Goal: Communication & Community: Ask a question

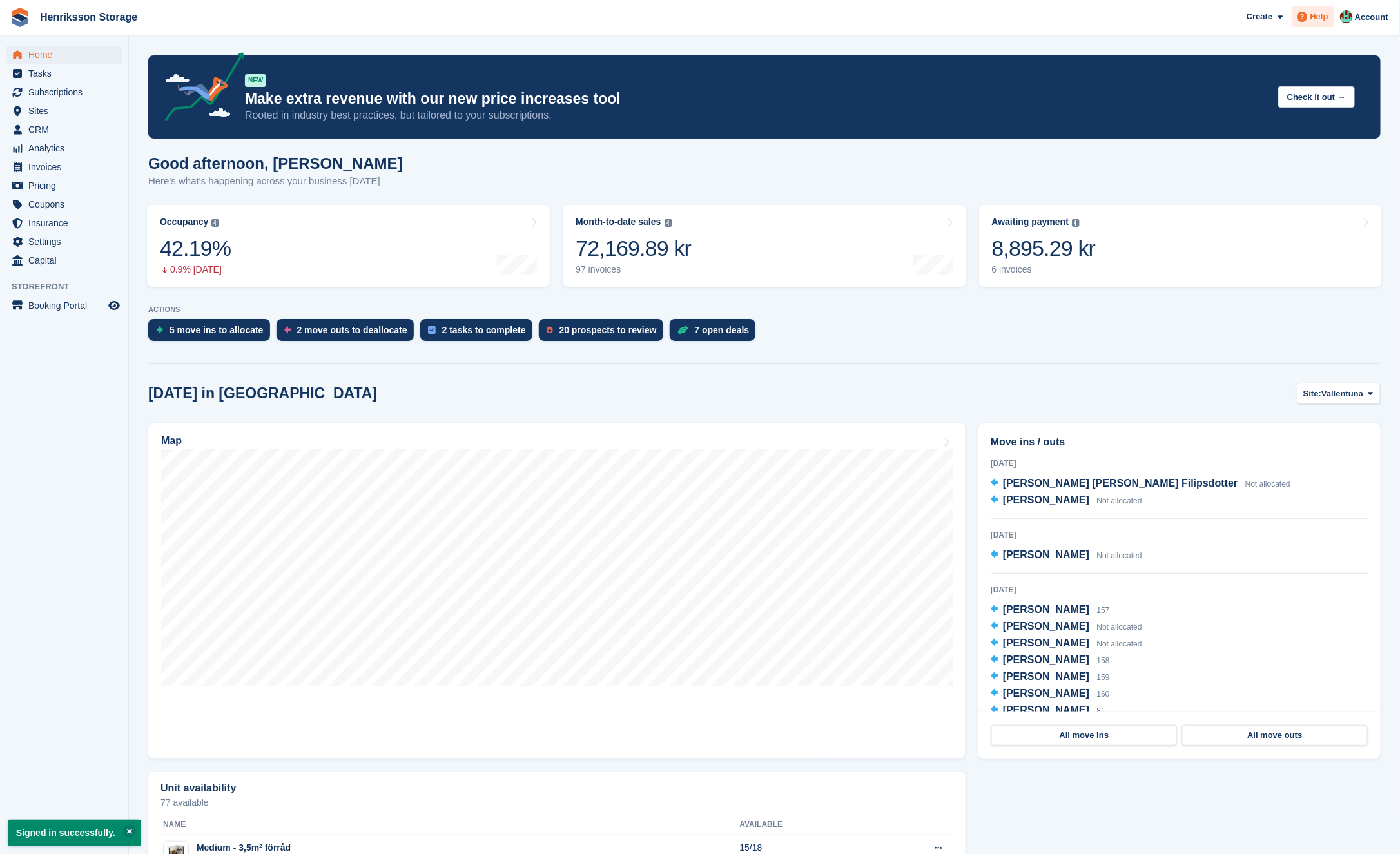
click at [1315, 19] on span "Help" at bounding box center [1319, 17] width 18 height 13
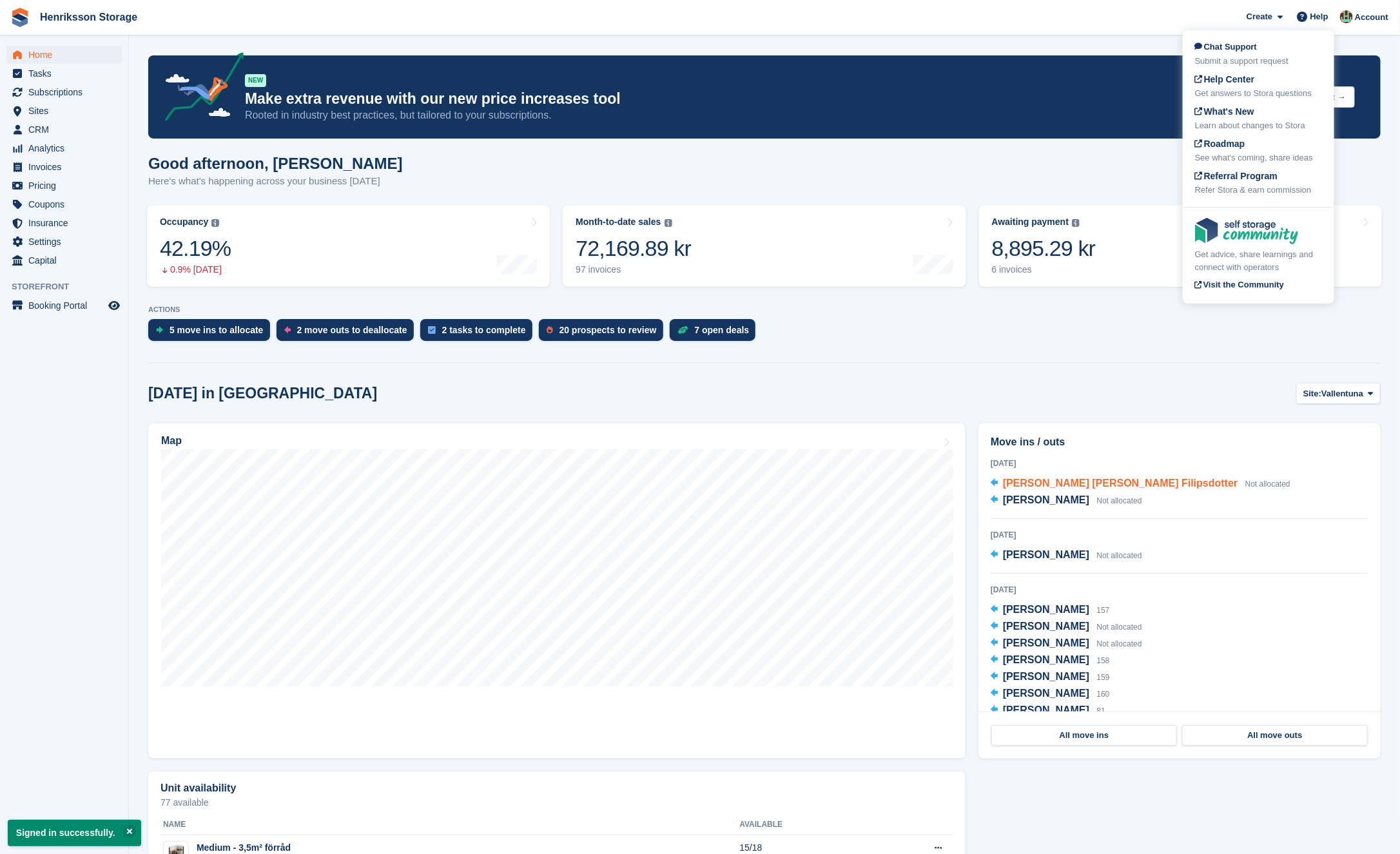
click at [1079, 486] on span "Lisa Fredrika Filipsdotter" at bounding box center [1120, 483] width 234 height 11
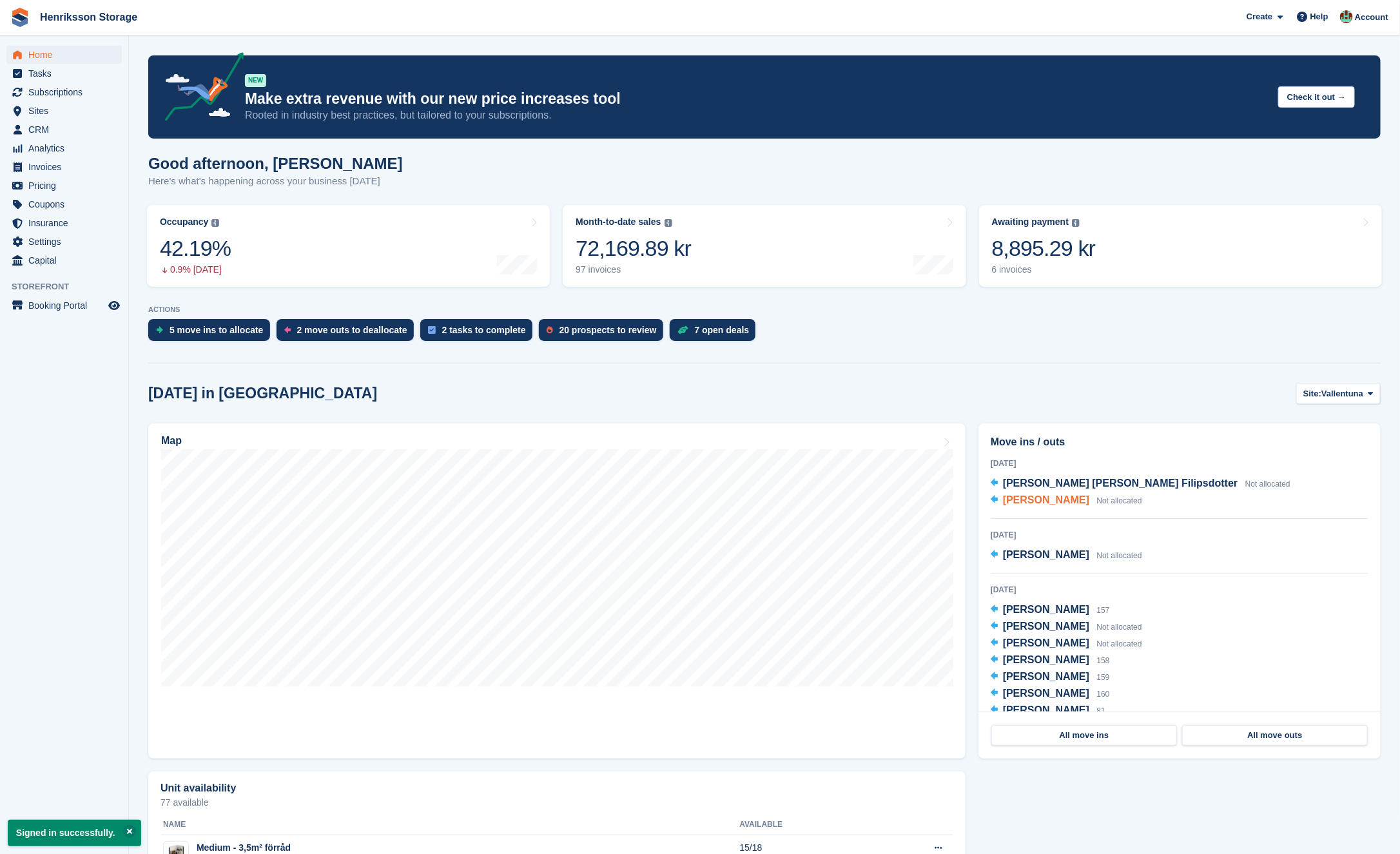
click at [1068, 502] on span "Susanne Sjögren" at bounding box center [1046, 499] width 86 height 11
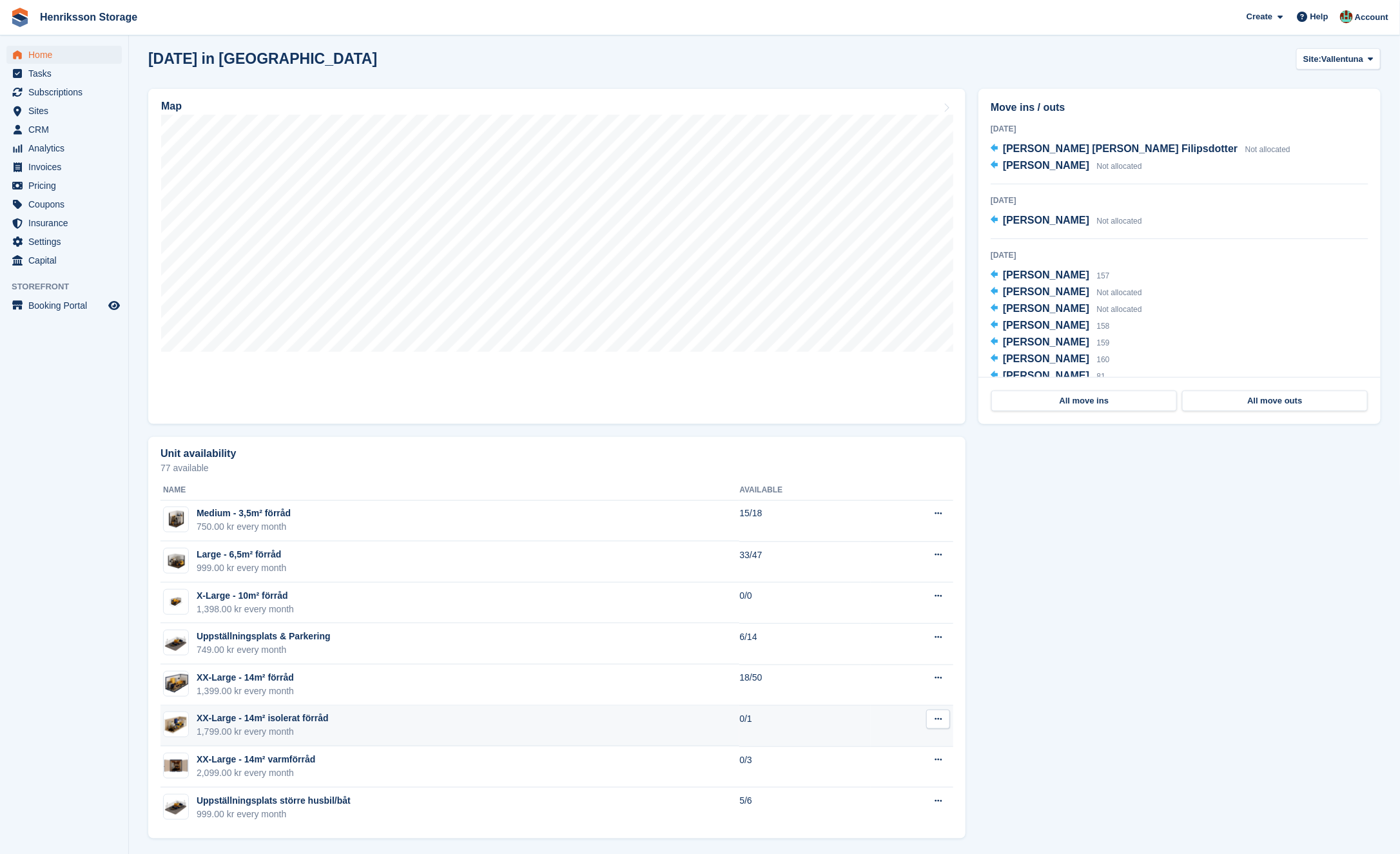
scroll to position [335, 0]
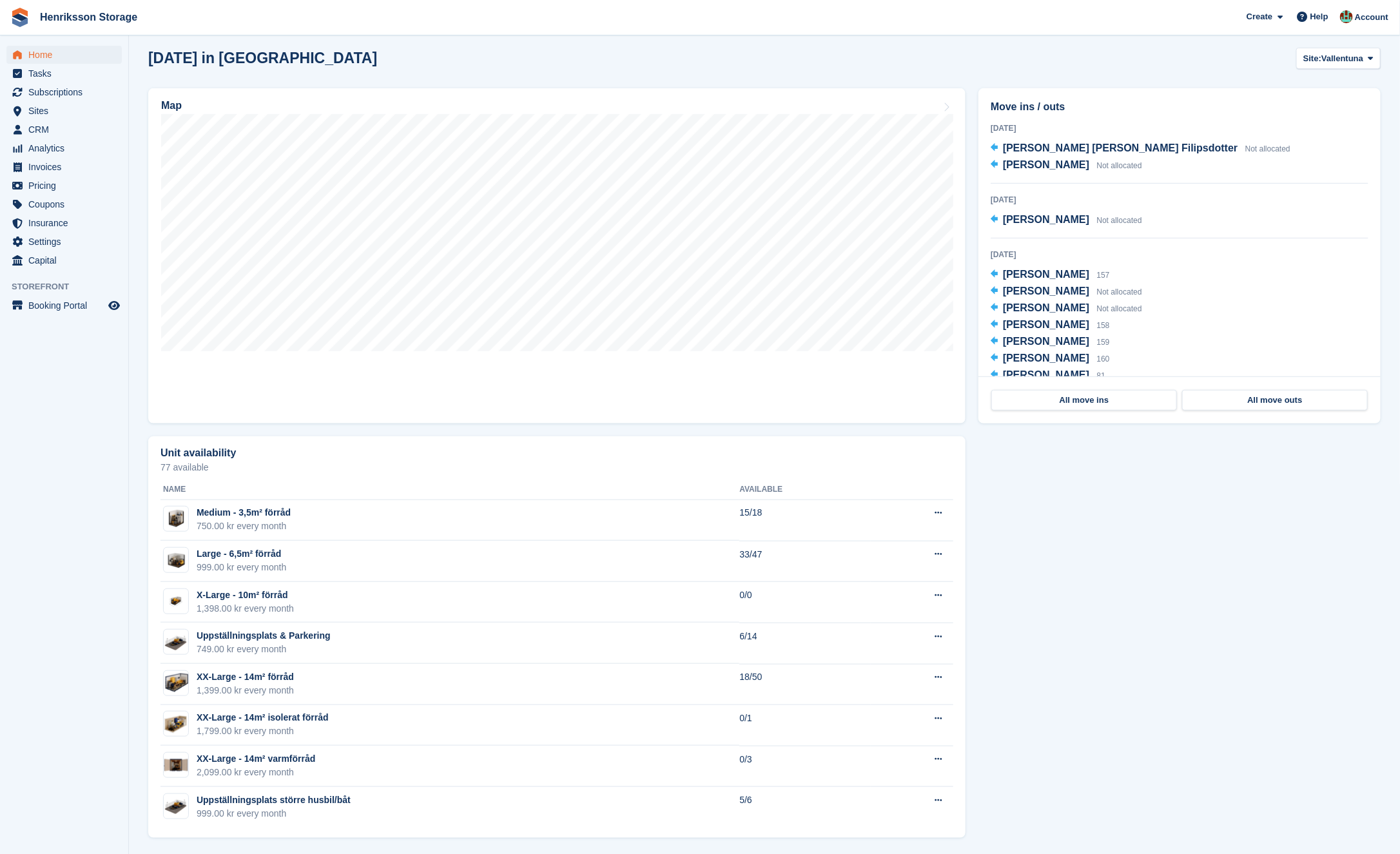
click at [1059, 544] on div "Unit availability 77 available Name Available Medium - 3,5m² förråd 750.00 kr e…" at bounding box center [764, 638] width 1245 height 415
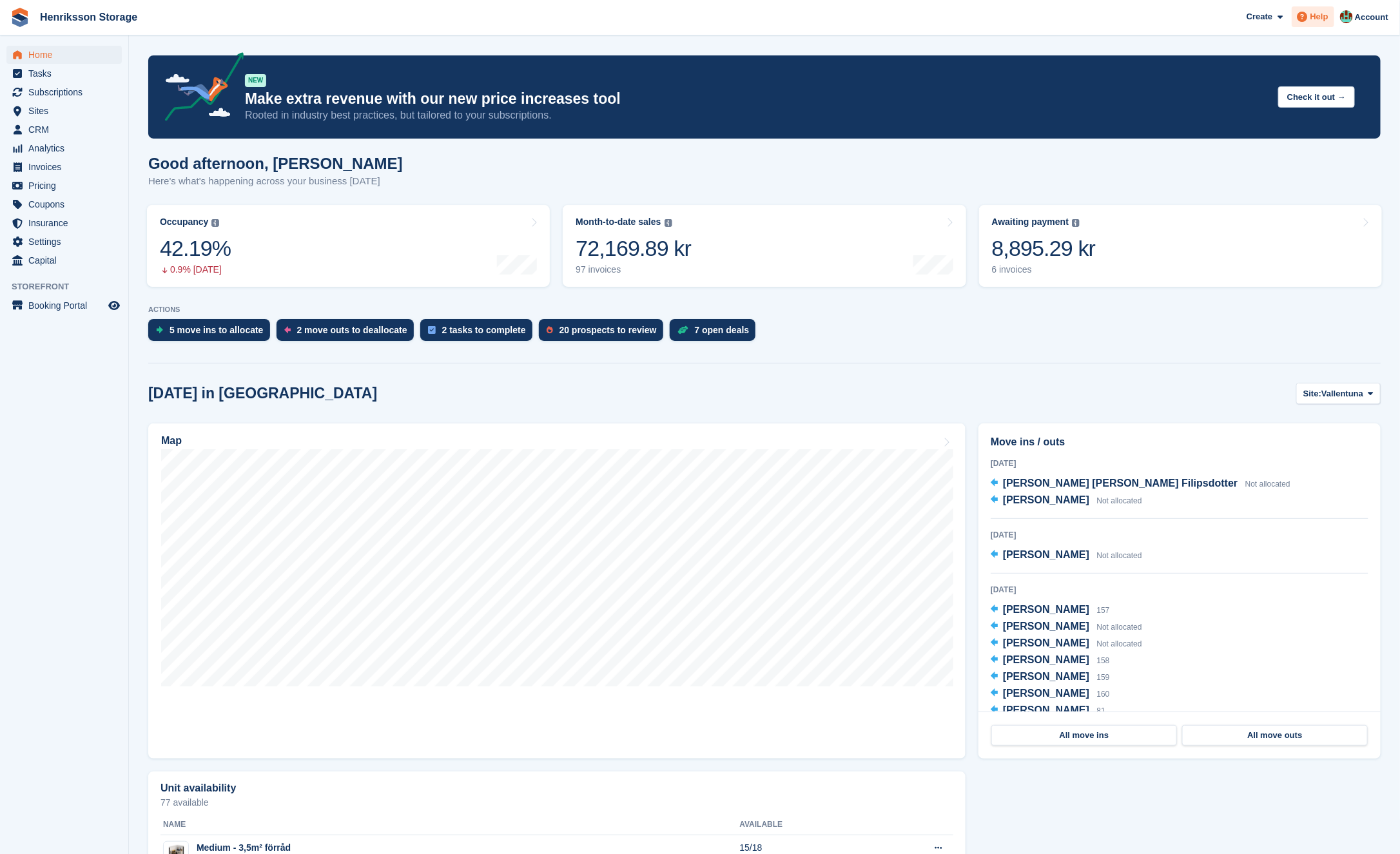
click at [1324, 14] on span "Help" at bounding box center [1319, 17] width 18 height 13
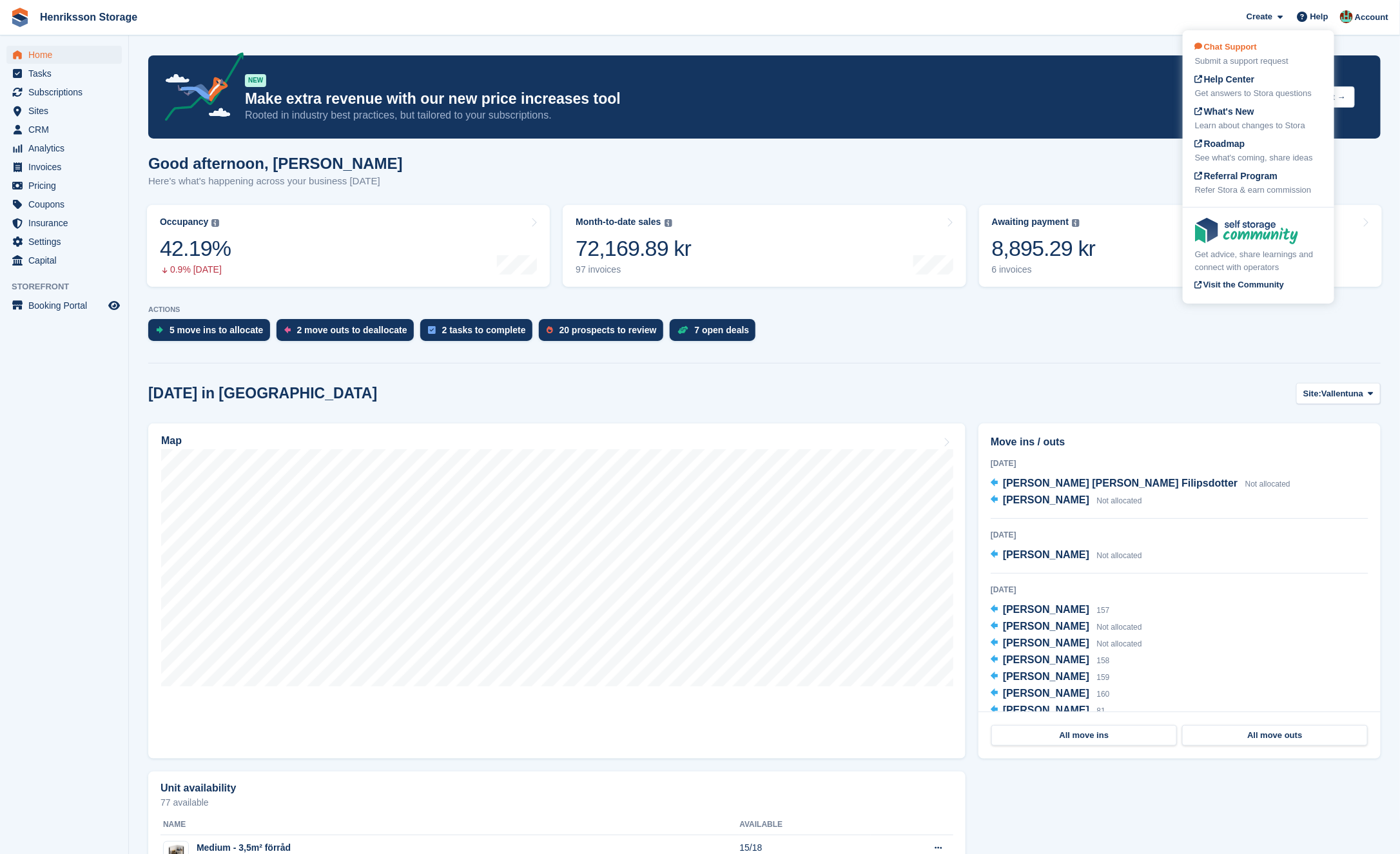
click at [1250, 53] on div "Chat Support Submit a support request" at bounding box center [1259, 54] width 127 height 27
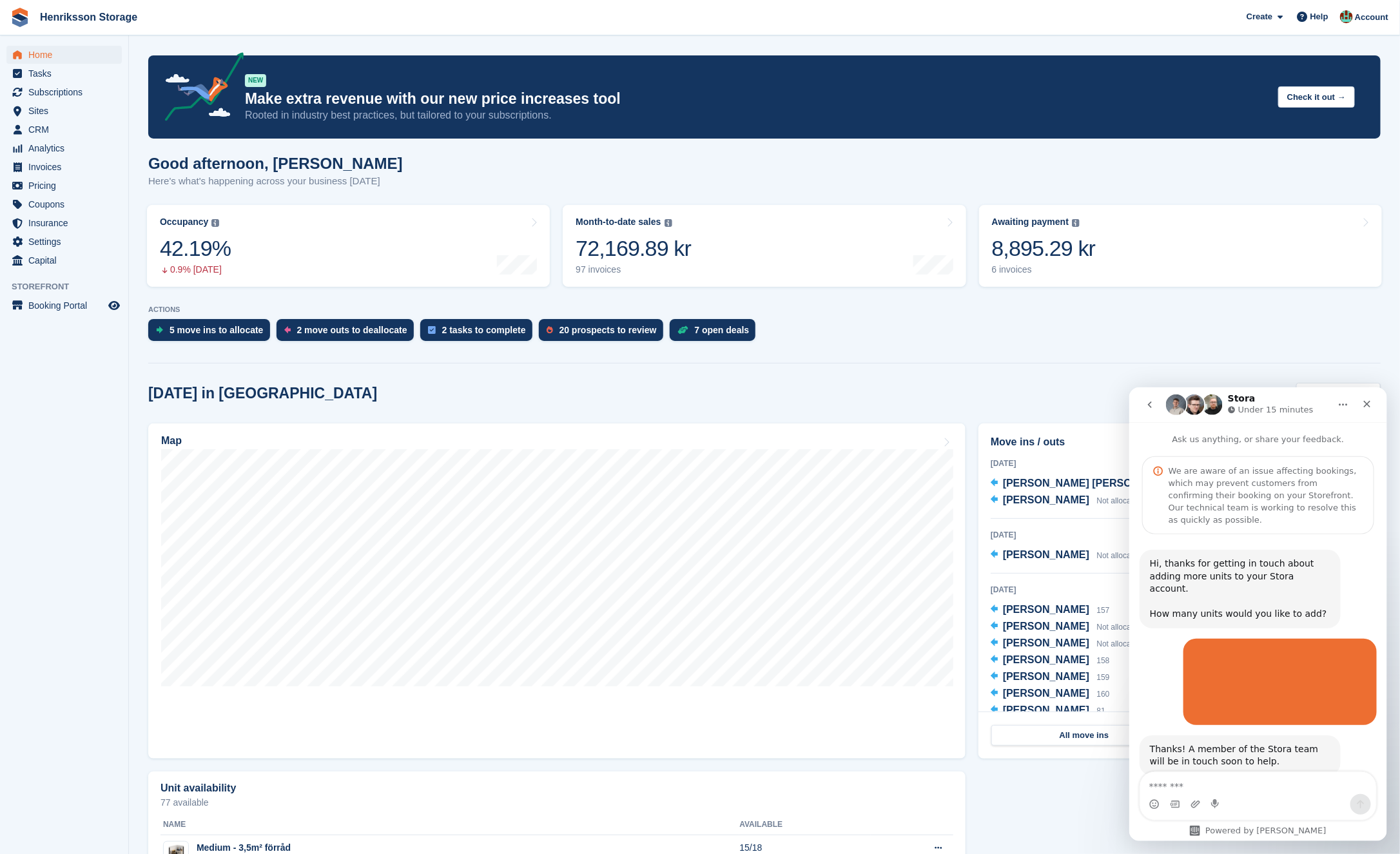
scroll to position [269, 0]
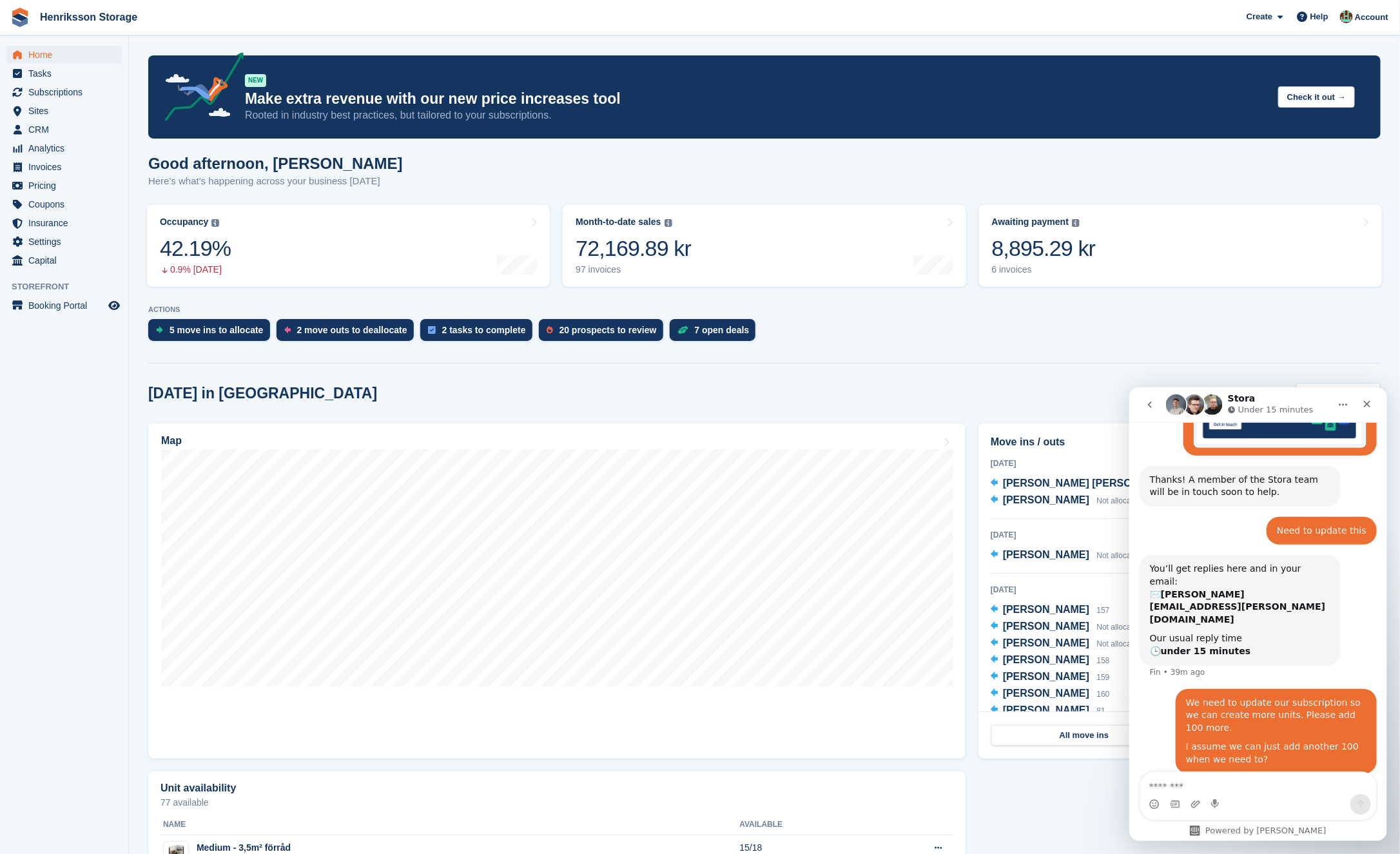
click at [1243, 795] on div "Intercom messenger" at bounding box center [1258, 803] width 236 height 21
click at [1243, 794] on div "Intercom messenger" at bounding box center [1258, 803] width 236 height 21
click at [1217, 780] on textarea "Message…" at bounding box center [1258, 783] width 236 height 22
click at [1217, 780] on textarea "******" at bounding box center [1258, 783] width 237 height 22
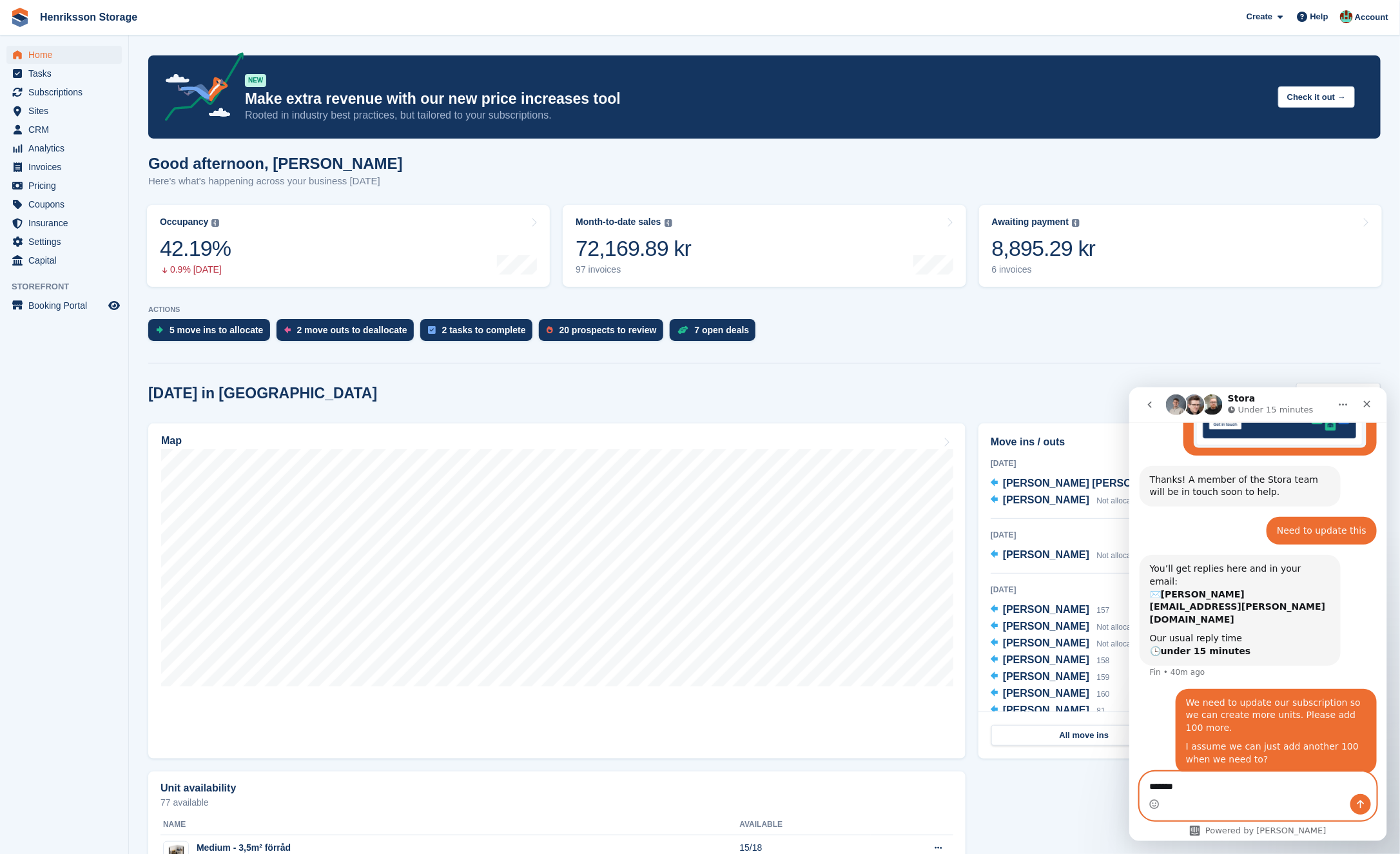
click at [1217, 780] on textarea "******" at bounding box center [1258, 783] width 237 height 22
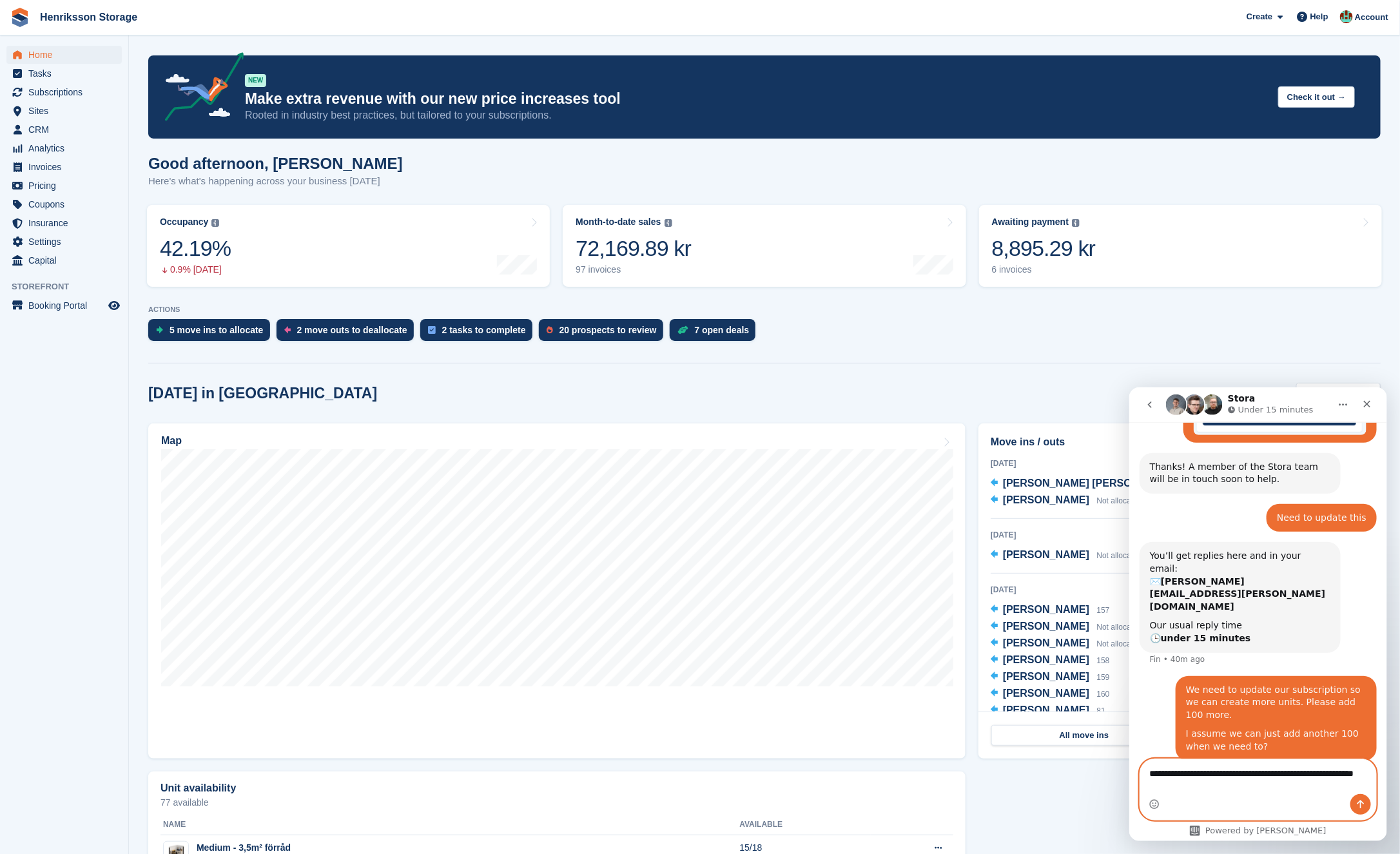
type textarea "**********"
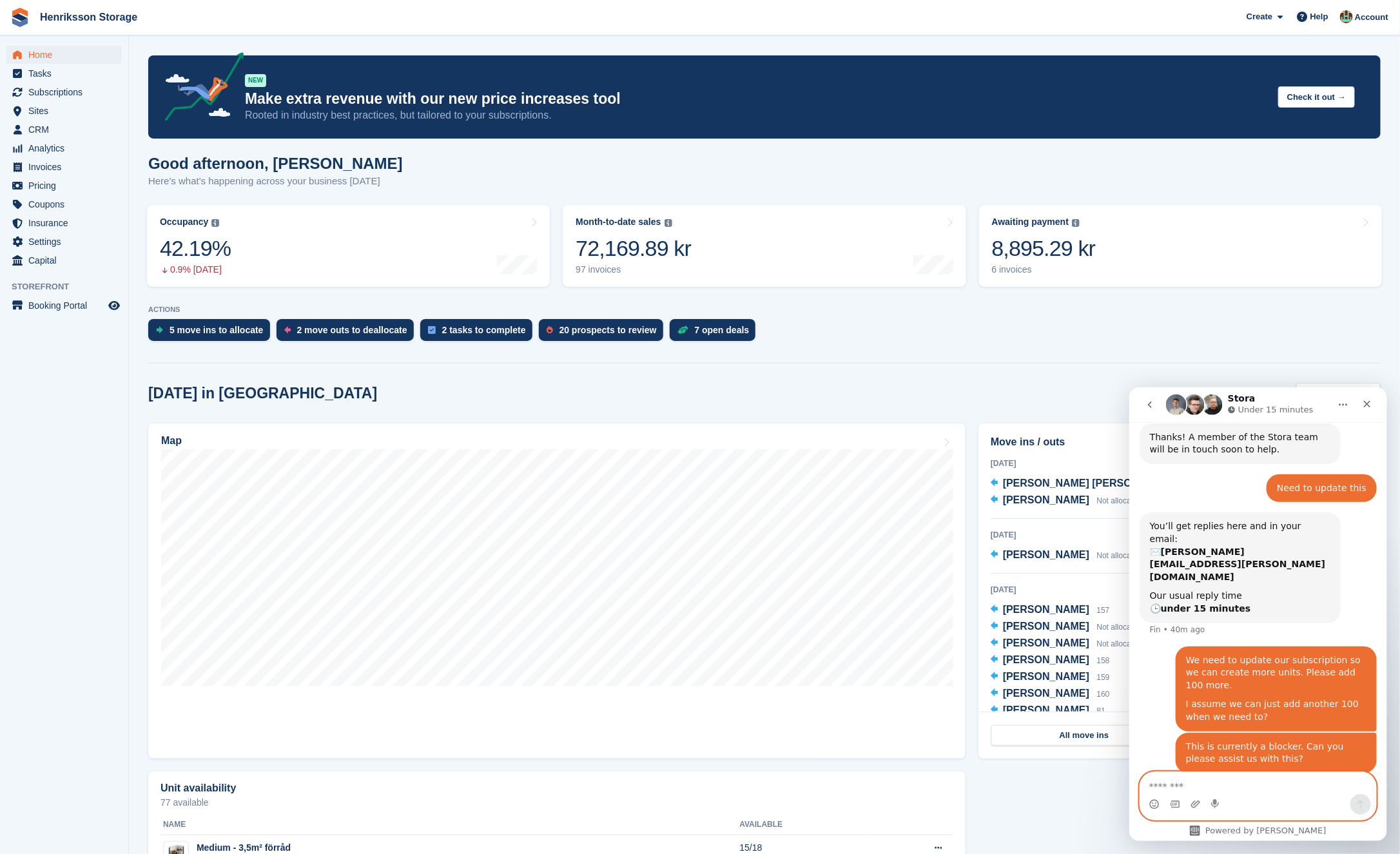
scroll to position [312, 0]
click at [1150, 412] on button "go back" at bounding box center [1149, 404] width 24 height 24
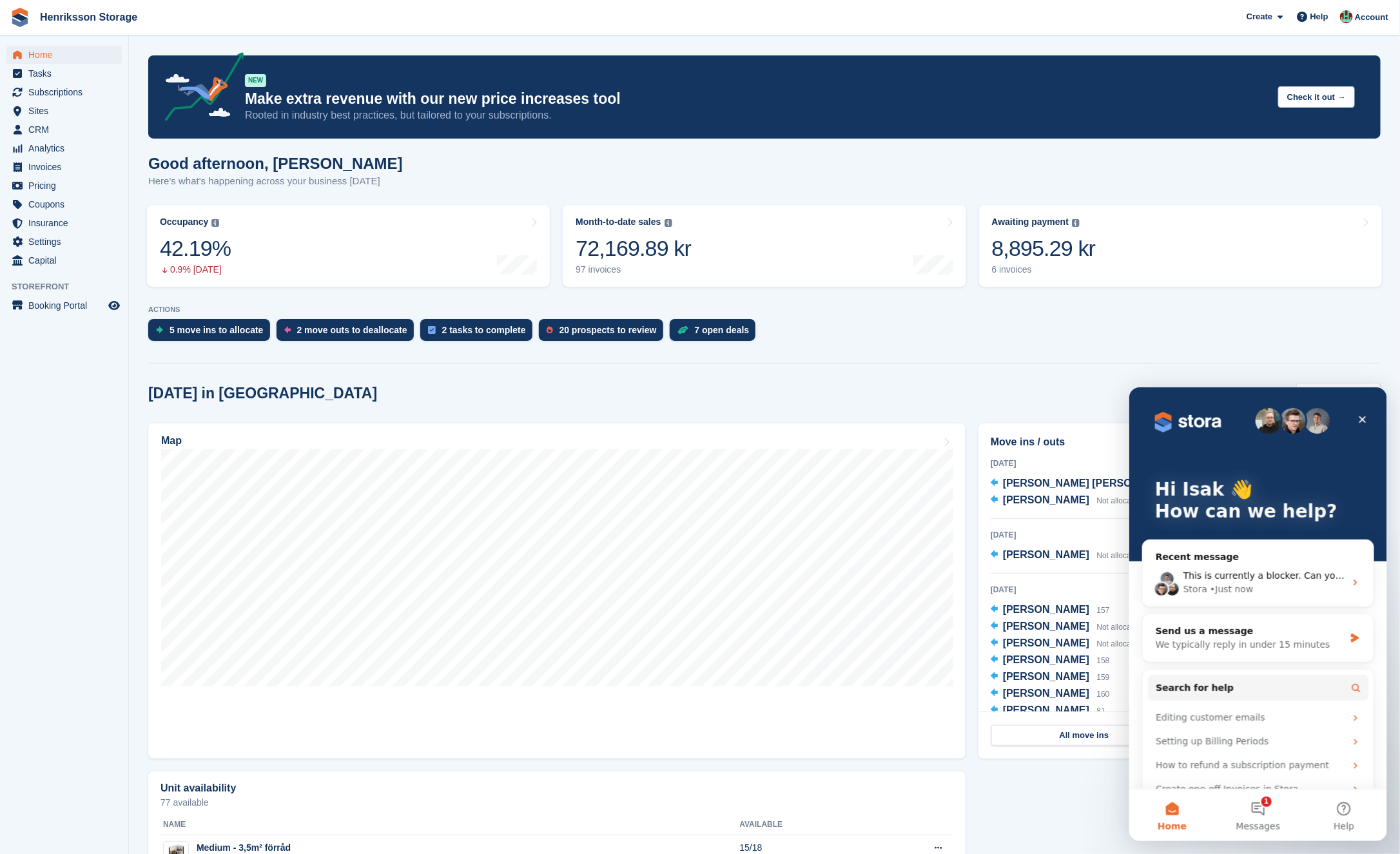
scroll to position [0, 0]
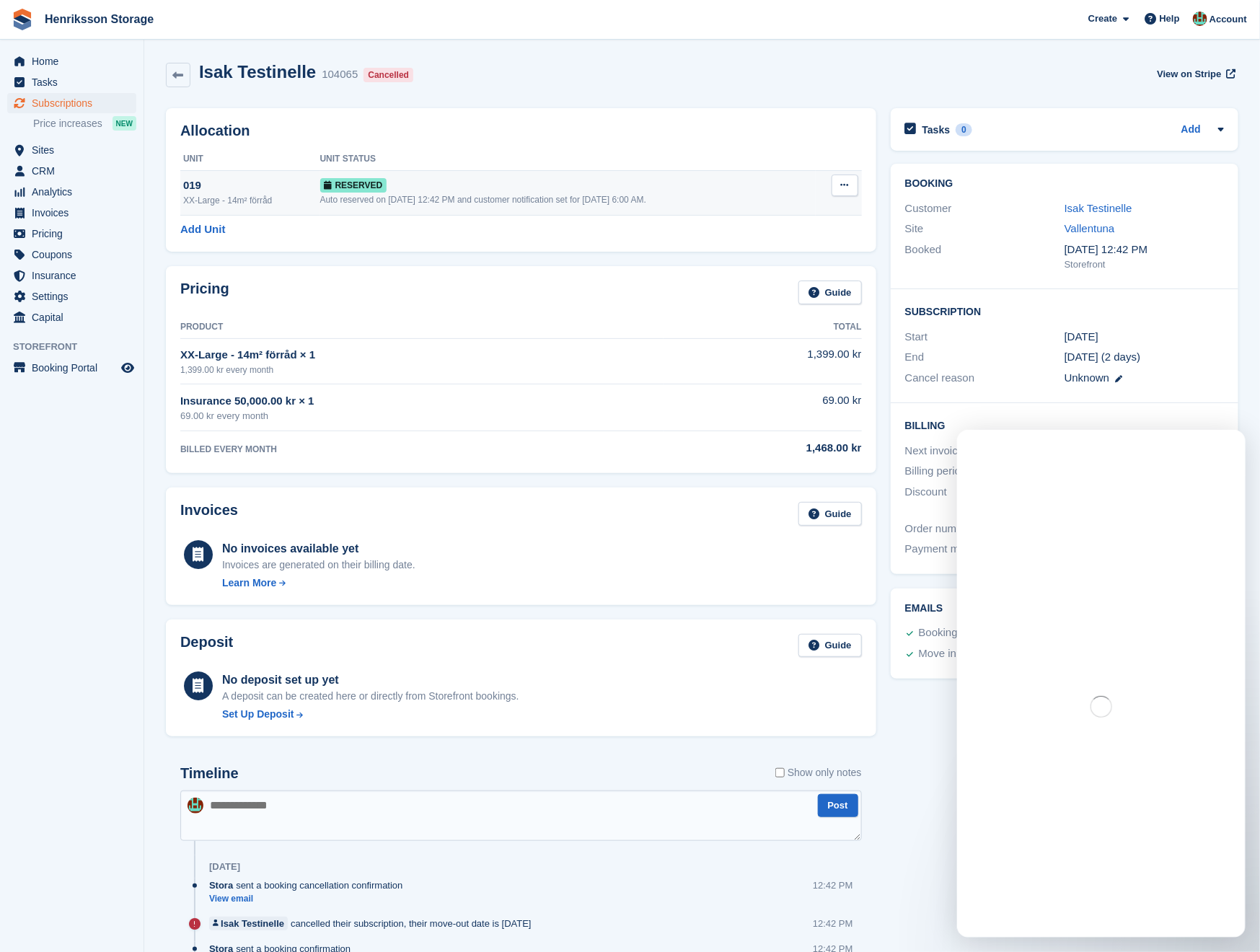
click at [581, 193] on div "Auto reserved on 28th Aug, 12:42 PM and customer notification set for 30th Aug,…" at bounding box center [568, 200] width 496 height 13
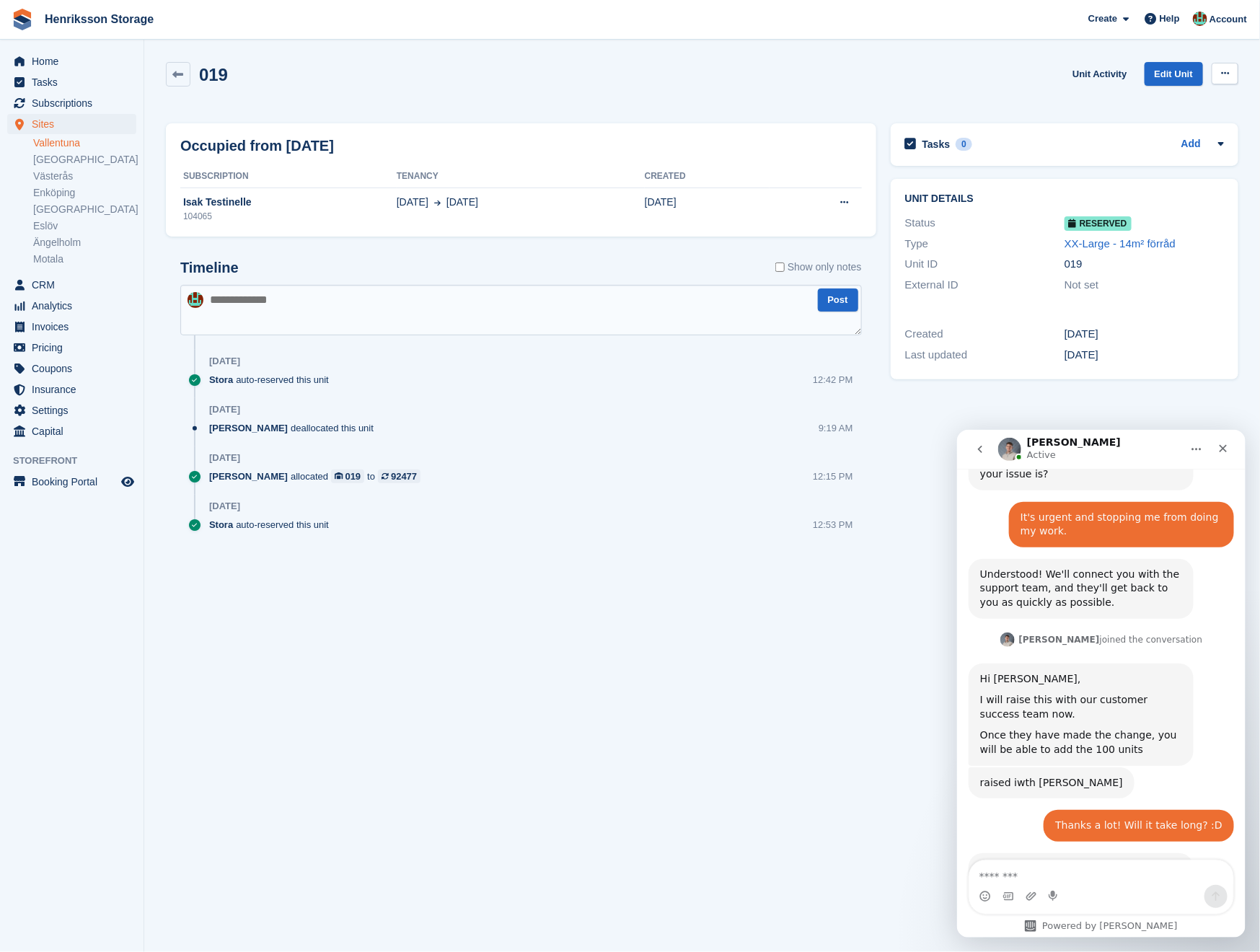
click at [1223, 72] on icon at bounding box center [1226, 73] width 8 height 9
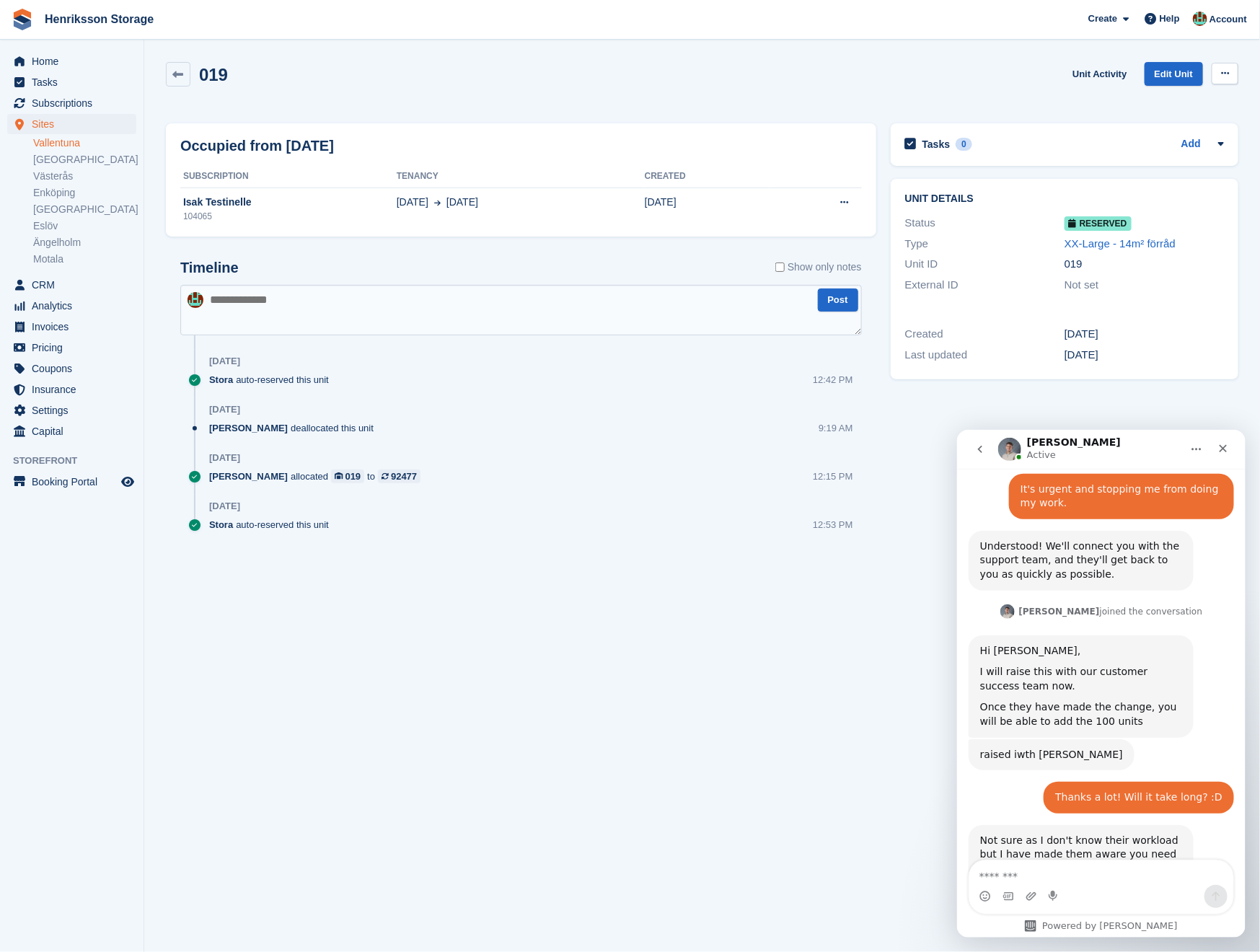
scroll to position [981, 0]
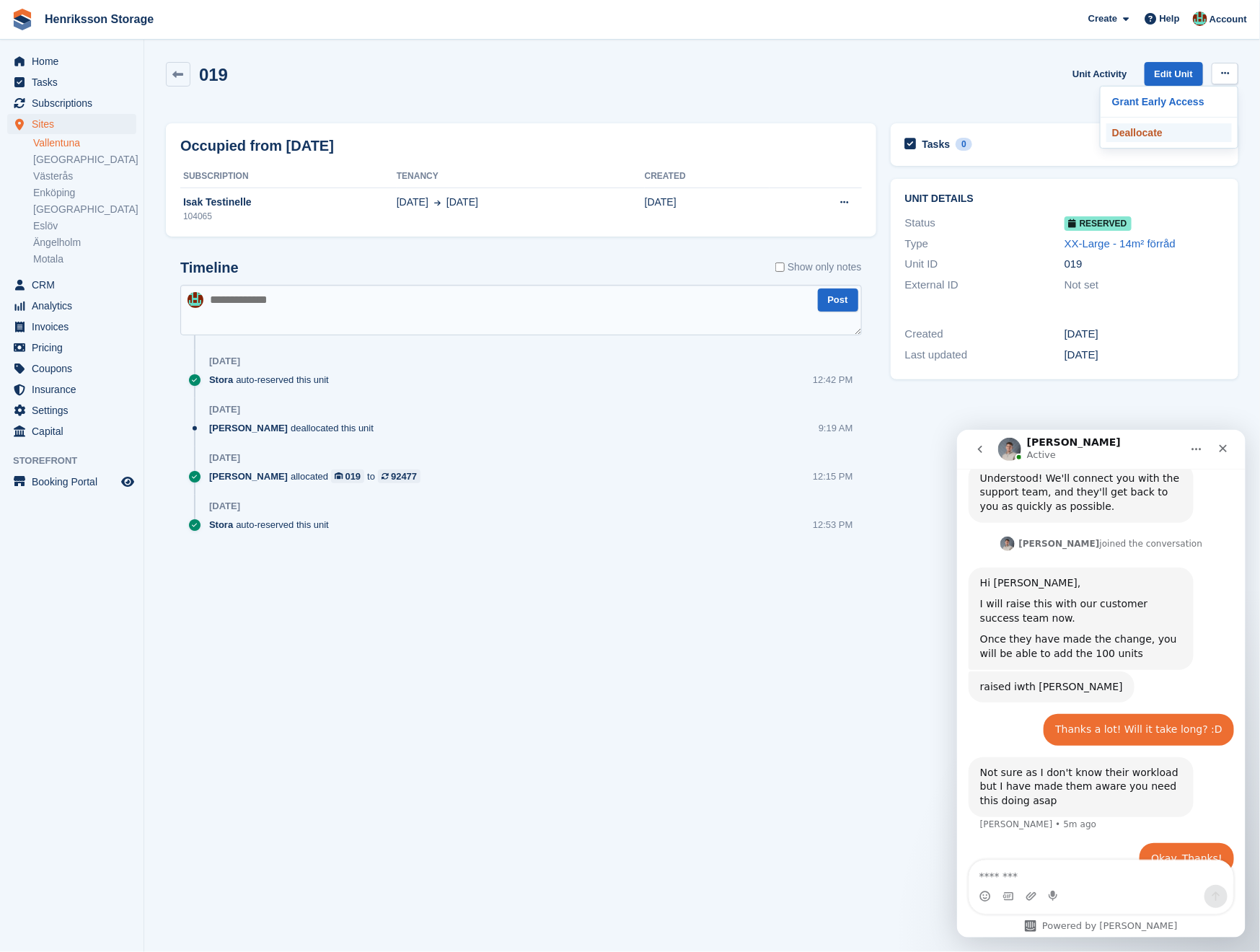
click at [1166, 129] on p "Deallocate" at bounding box center [1169, 133] width 126 height 19
